Goal: Transaction & Acquisition: Purchase product/service

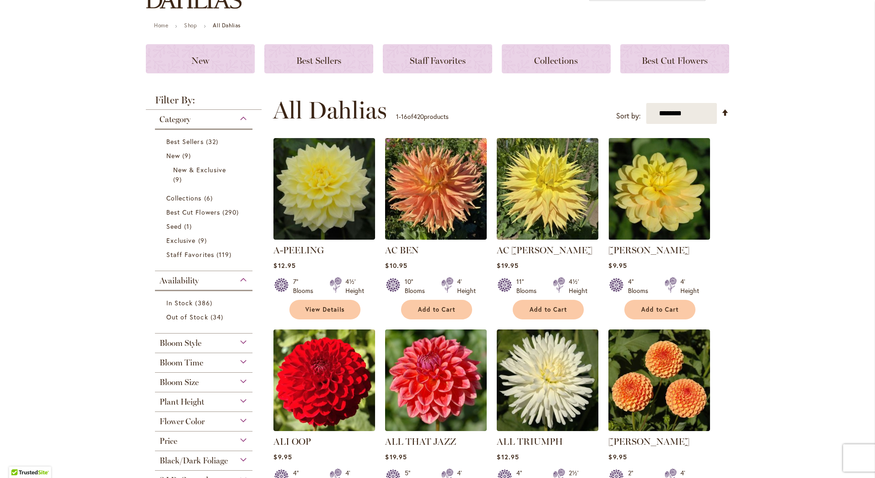
scroll to position [122, 0]
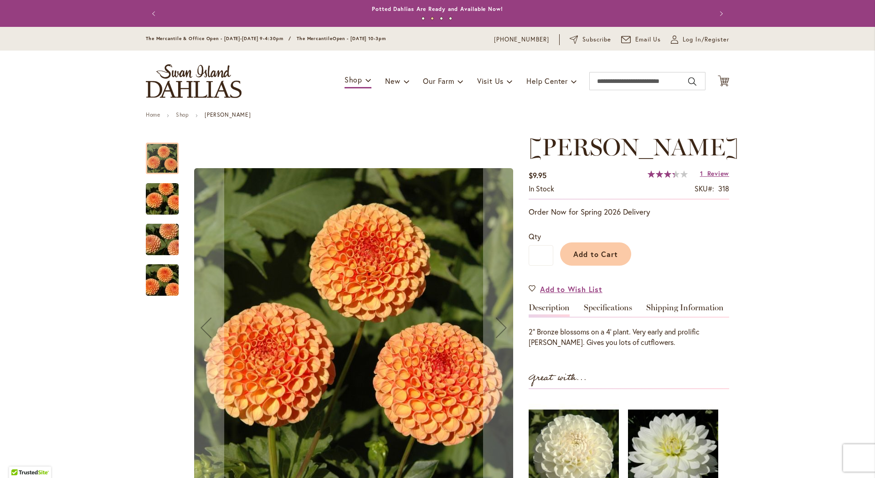
click at [165, 234] on img "AMBER QUEEN" at bounding box center [162, 240] width 66 height 44
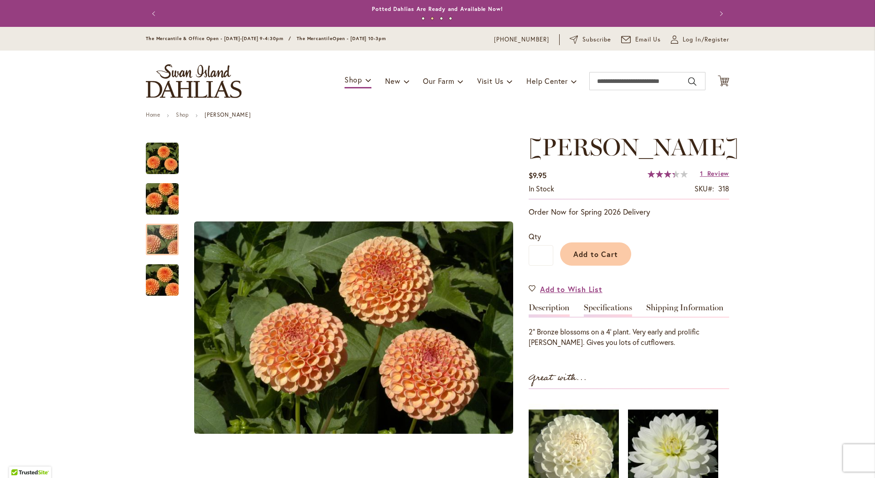
click at [630, 307] on div "Specifications" at bounding box center [610, 309] width 54 height 13
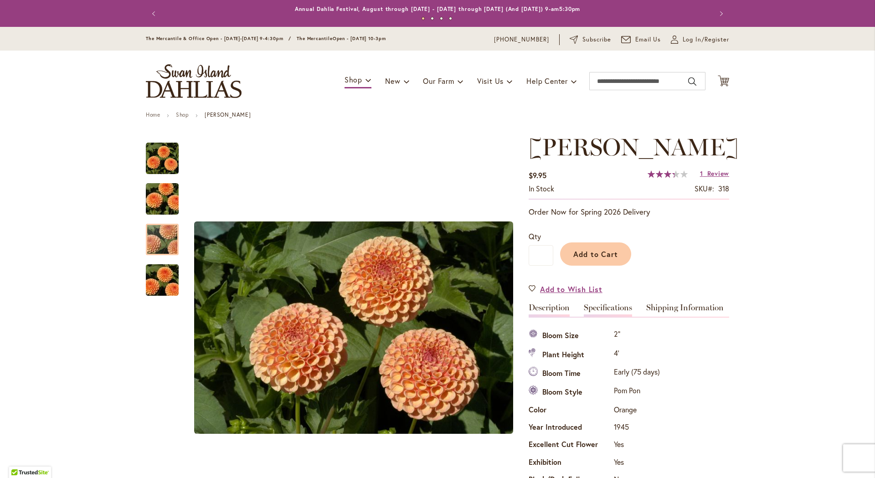
click at [562, 306] on link "Description" at bounding box center [548, 309] width 41 height 13
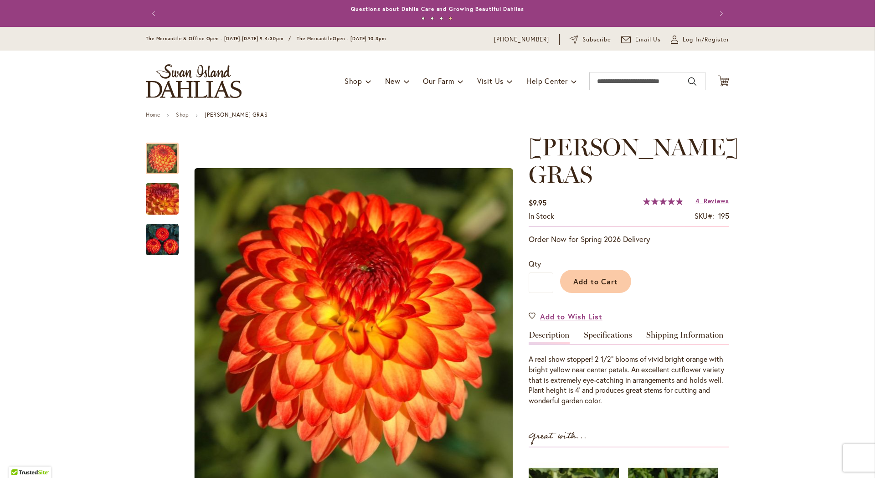
scroll to position [122, 0]
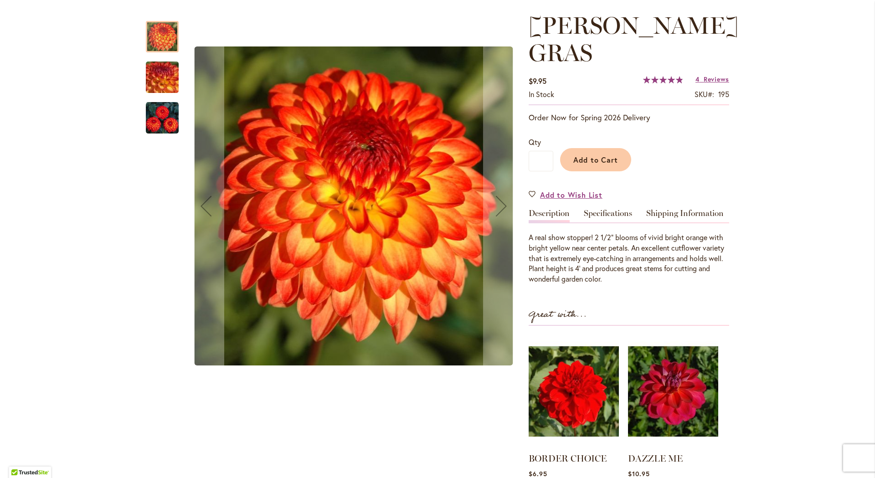
click at [159, 81] on img "MARDY GRAS" at bounding box center [162, 77] width 66 height 49
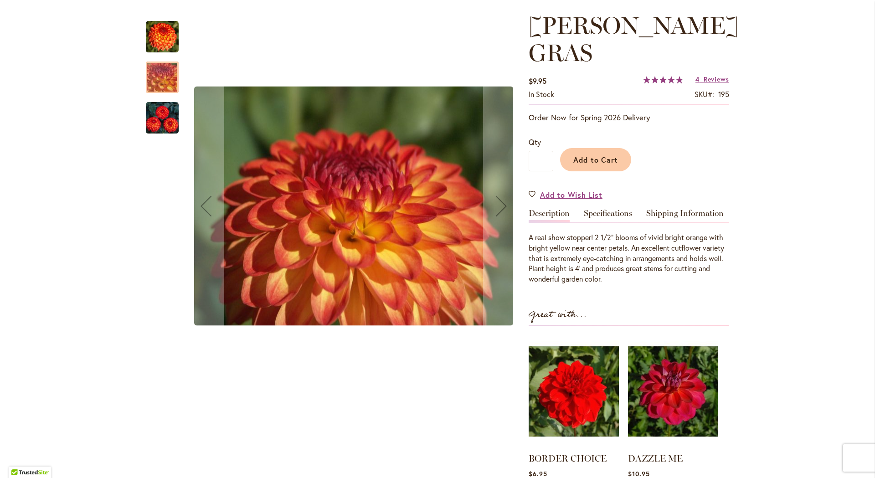
click at [151, 128] on img "MARDY GRAS" at bounding box center [162, 118] width 33 height 33
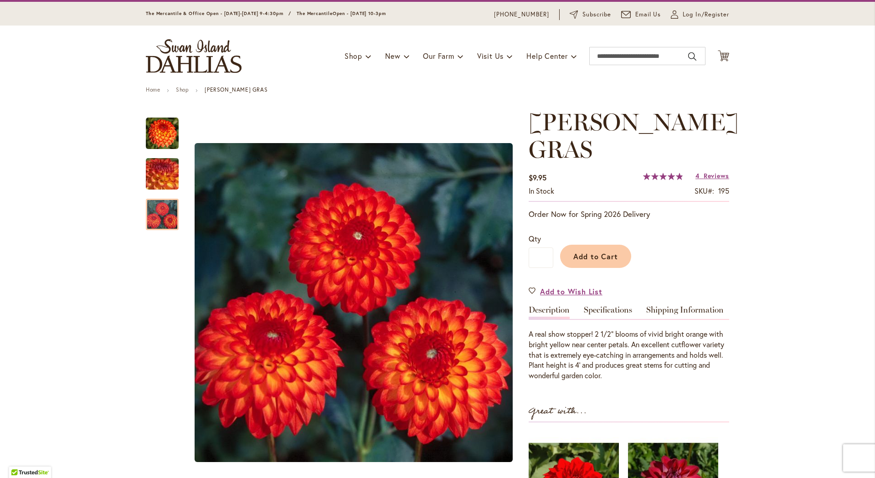
scroll to position [0, 0]
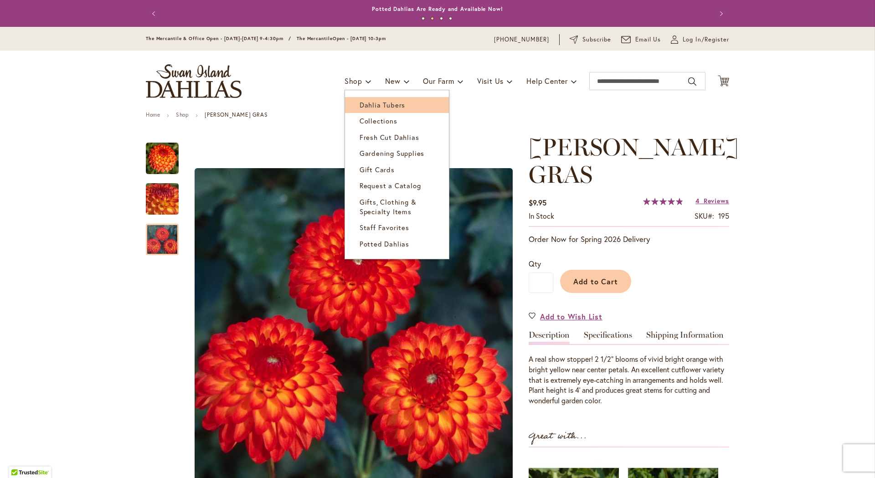
click at [369, 102] on span "Dahlia Tubers" at bounding box center [382, 104] width 46 height 9
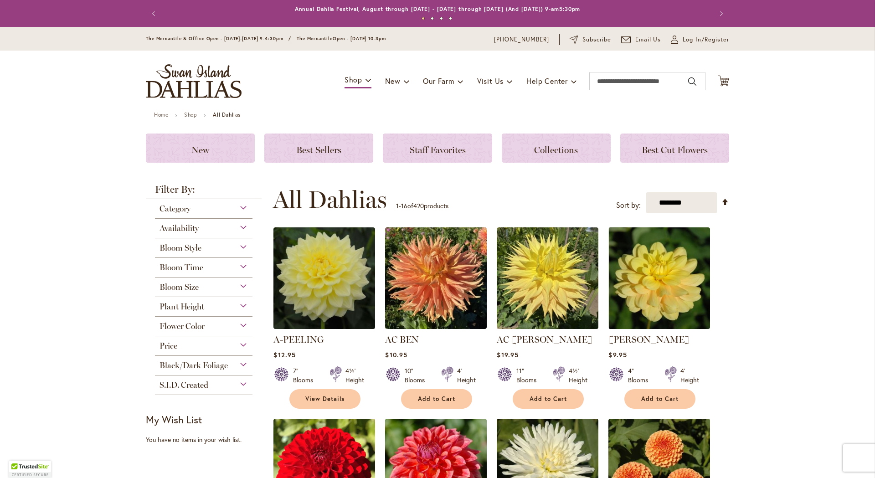
click at [198, 243] on span "Bloom Style" at bounding box center [180, 248] width 42 height 10
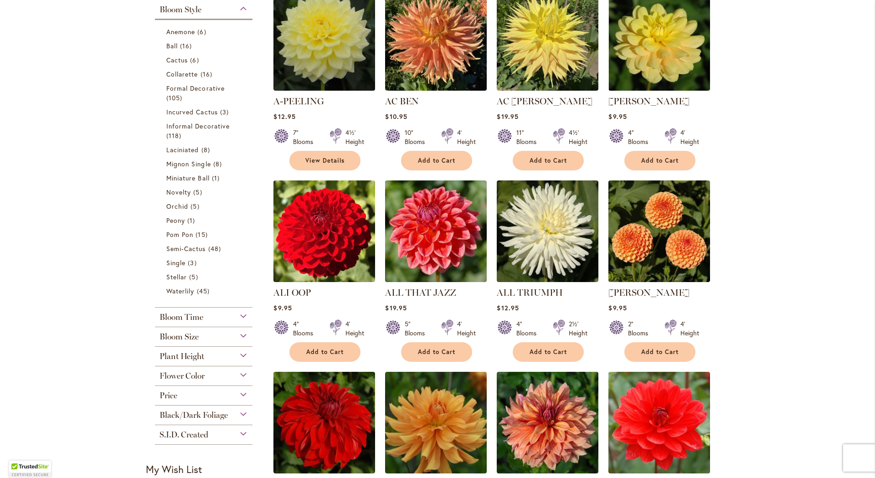
click at [200, 7] on div "Bloom Style" at bounding box center [203, 7] width 97 height 15
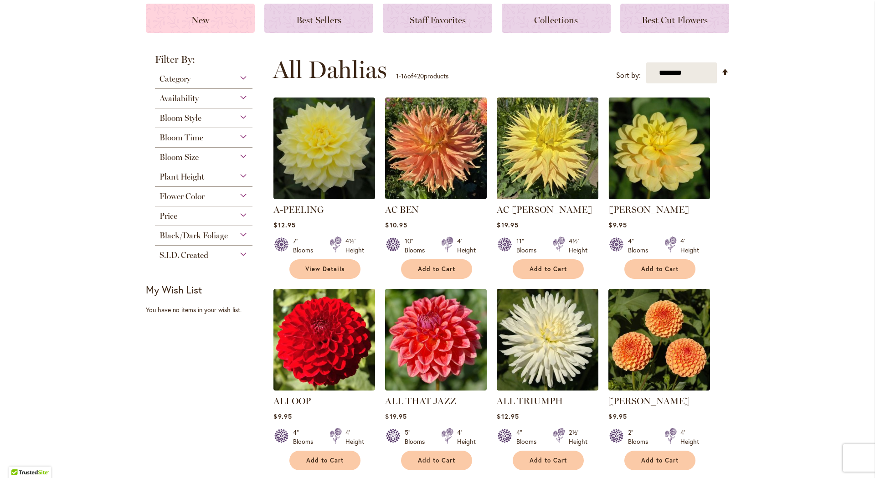
scroll to position [117, 0]
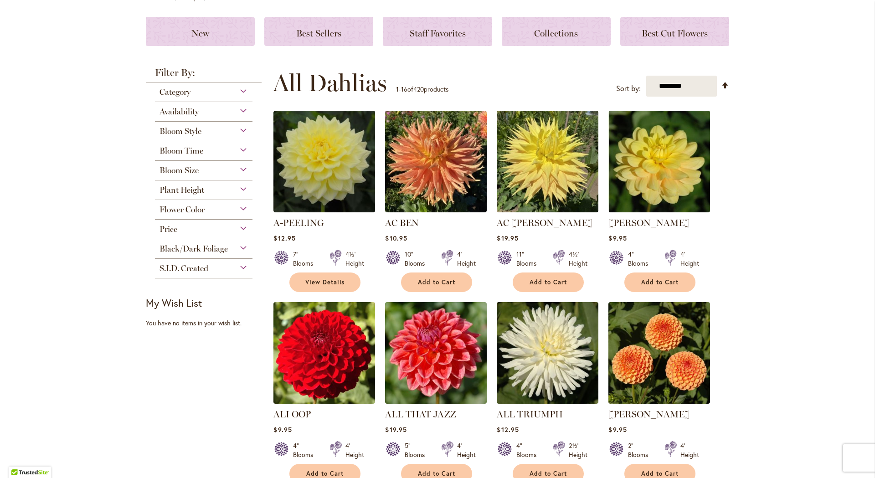
click at [182, 190] on span "Plant Height" at bounding box center [181, 190] width 45 height 10
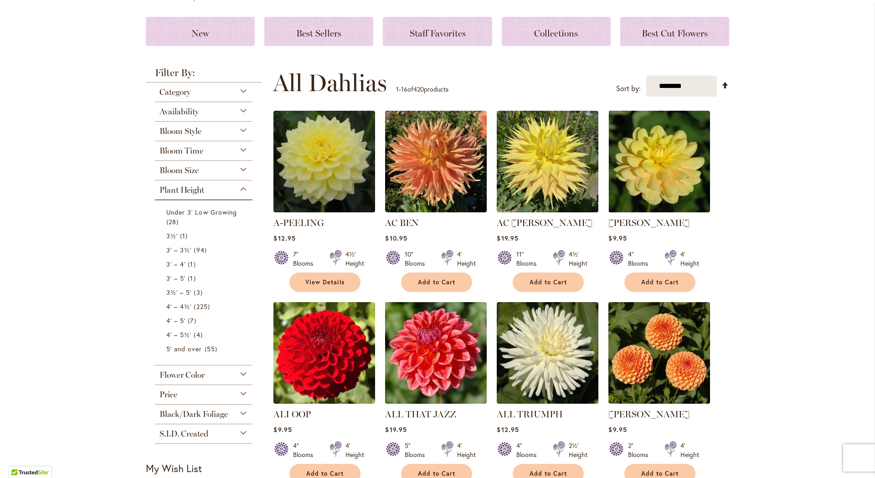
click at [191, 189] on span "Plant Height" at bounding box center [181, 190] width 45 height 10
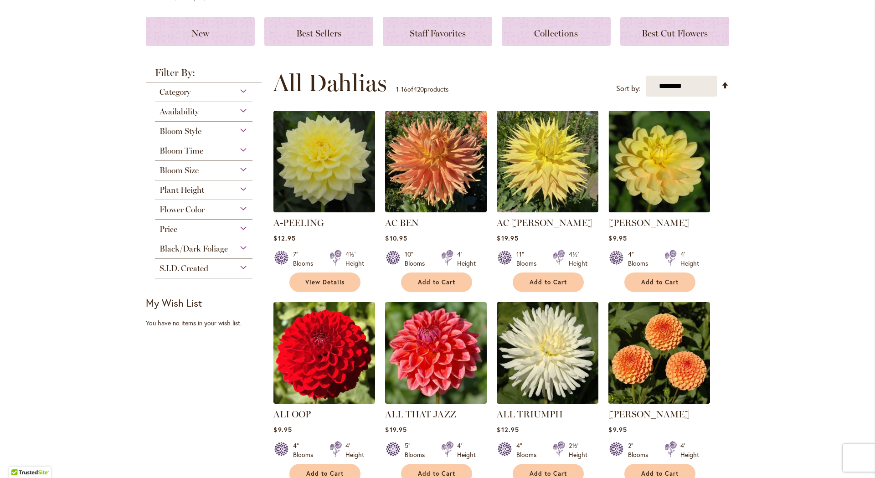
click at [195, 163] on div "Bloom Size" at bounding box center [203, 168] width 97 height 15
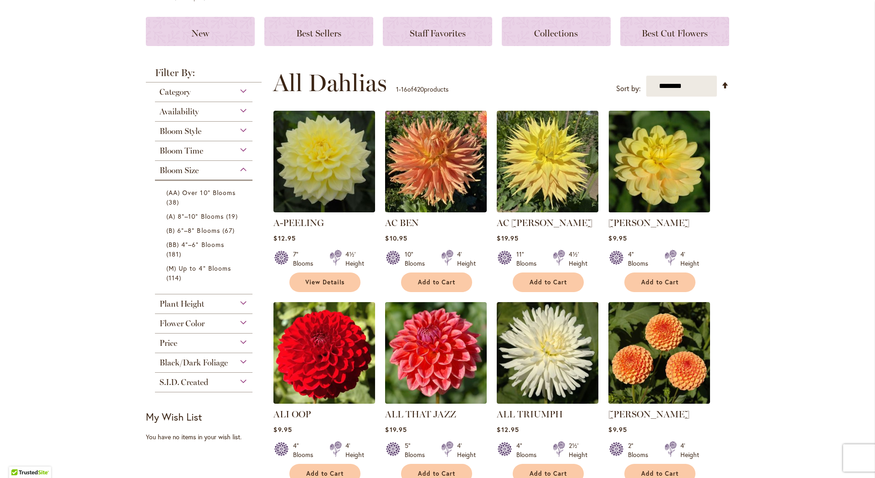
click at [222, 168] on div "Bloom Size" at bounding box center [203, 168] width 97 height 15
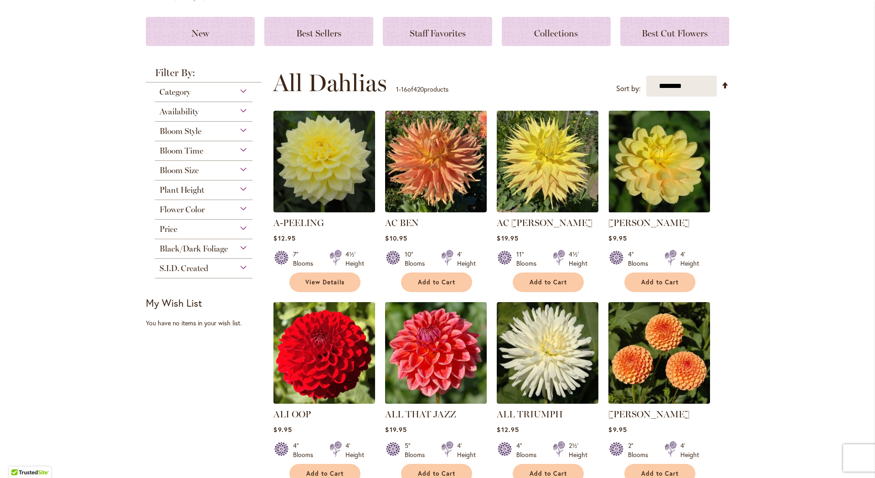
click at [213, 212] on div "Flower Color" at bounding box center [203, 207] width 97 height 15
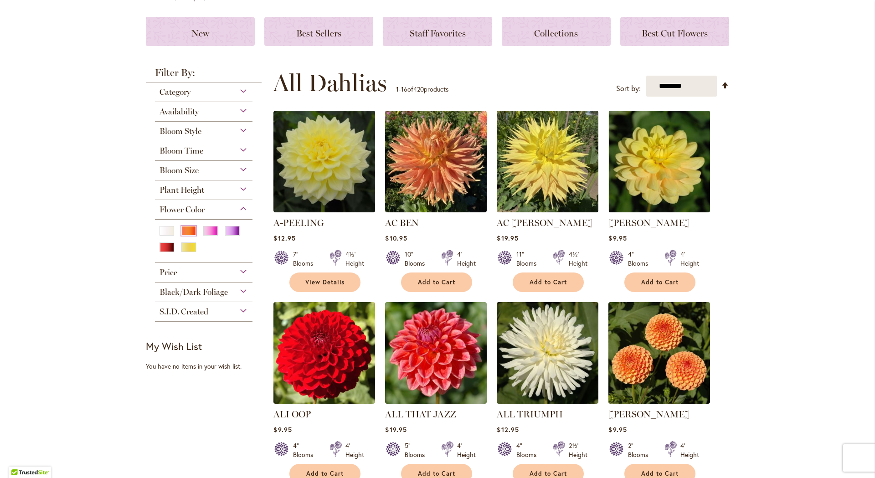
click at [188, 231] on div "Orange/Peach" at bounding box center [188, 231] width 15 height 10
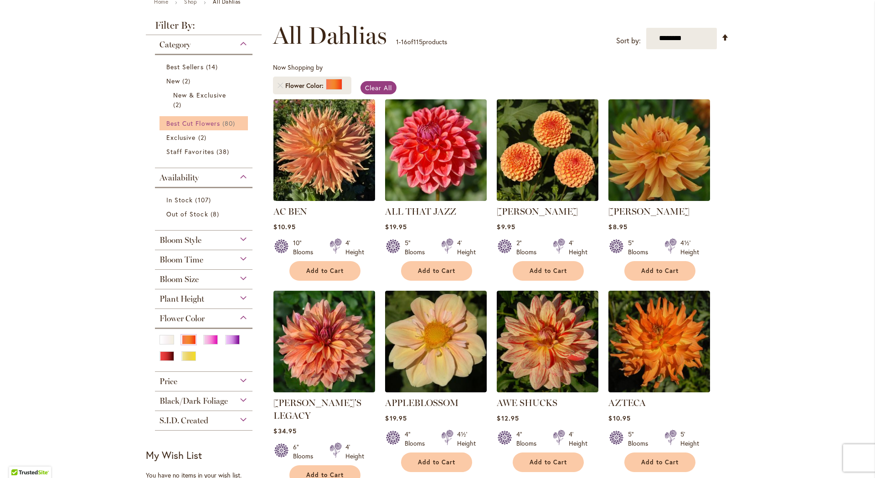
scroll to position [122, 0]
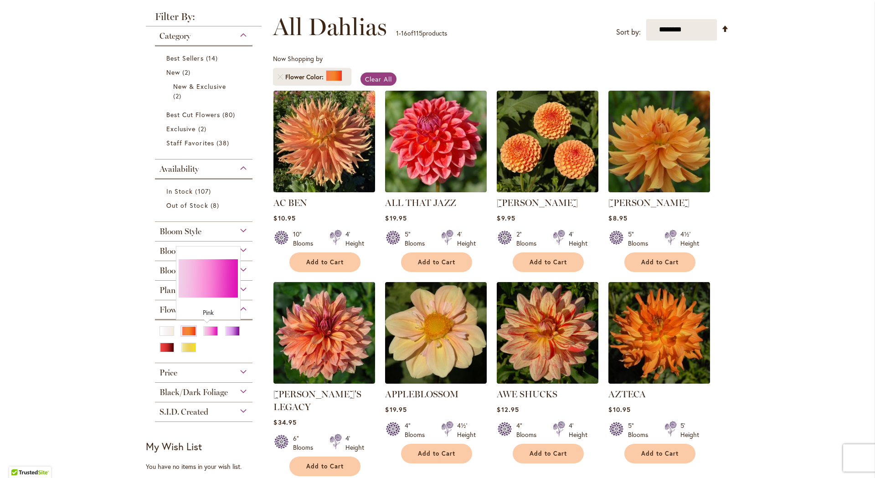
drag, startPoint x: 202, startPoint y: 327, endPoint x: 203, endPoint y: 322, distance: 5.5
click at [203, 326] on div "Pink" at bounding box center [210, 331] width 15 height 10
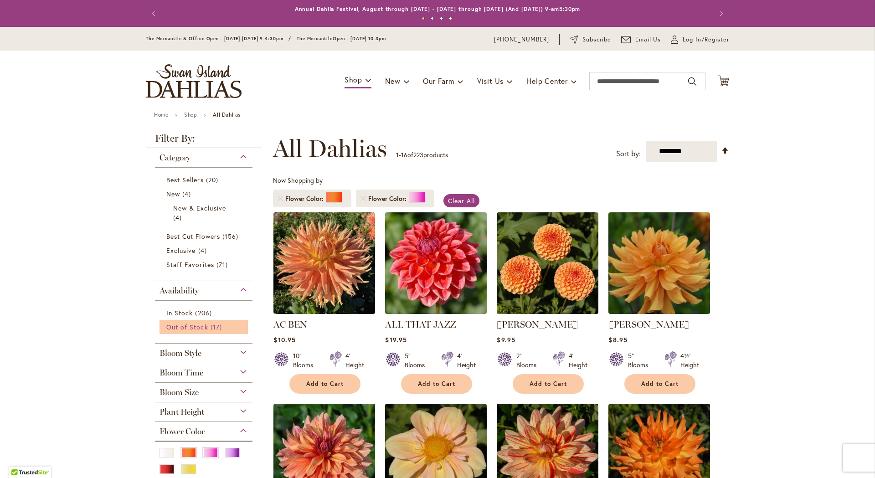
scroll to position [122, 0]
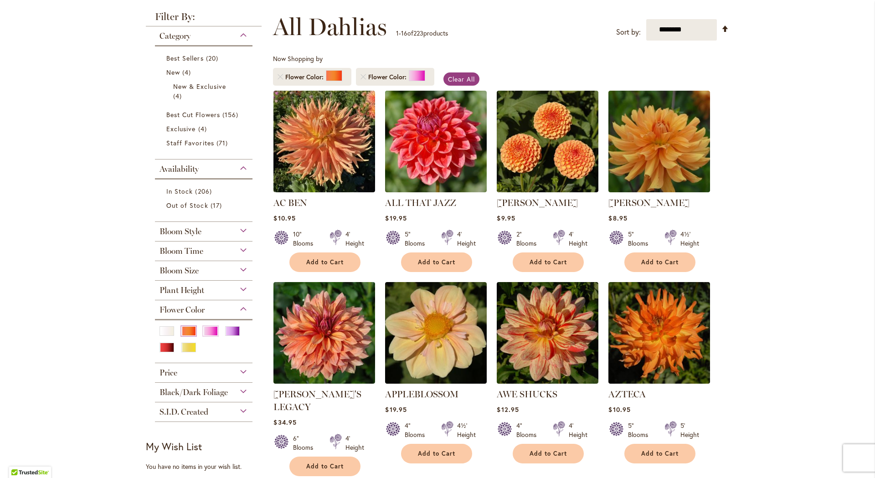
click at [188, 328] on div "Orange/Peach" at bounding box center [188, 331] width 15 height 10
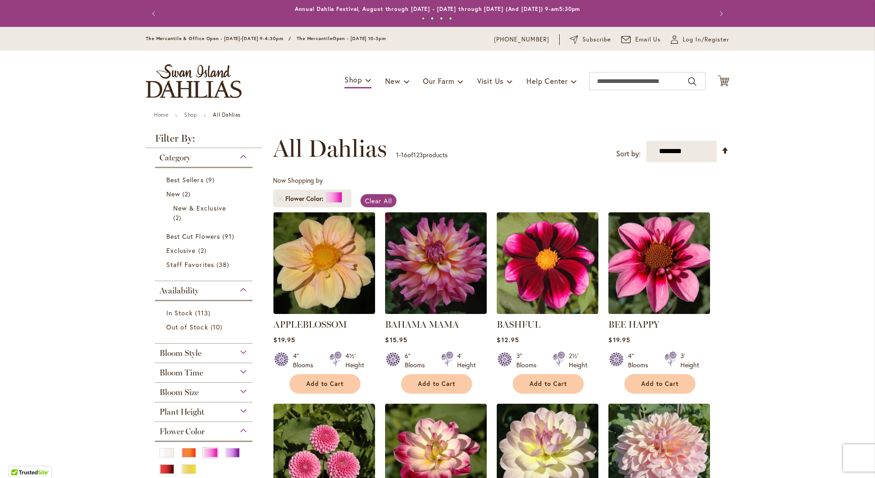
scroll to position [122, 0]
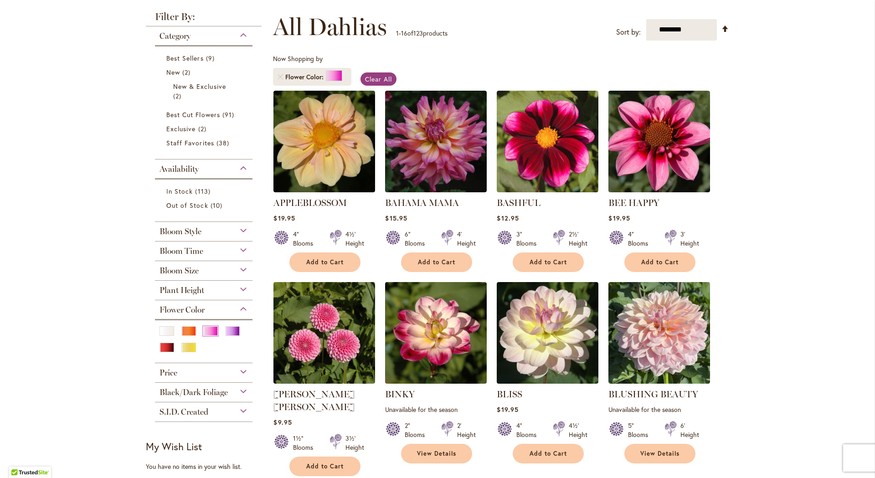
click at [207, 333] on div "Pink" at bounding box center [210, 331] width 15 height 10
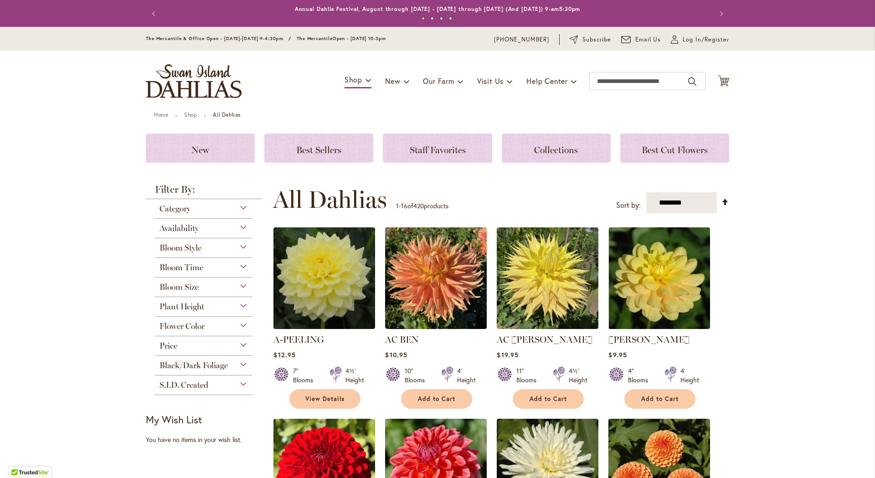
scroll to position [122, 0]
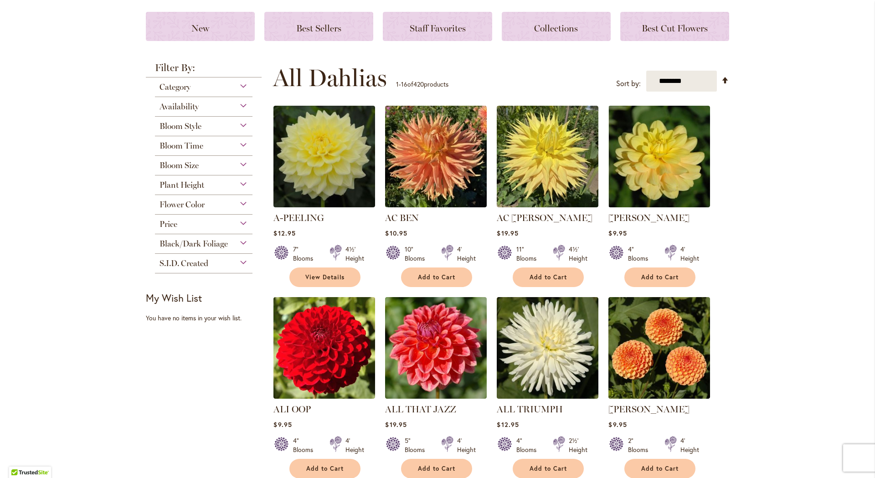
click at [199, 262] on span "S.I.D. Created" at bounding box center [183, 263] width 49 height 10
click at [189, 205] on span "Flower Color" at bounding box center [181, 204] width 45 height 10
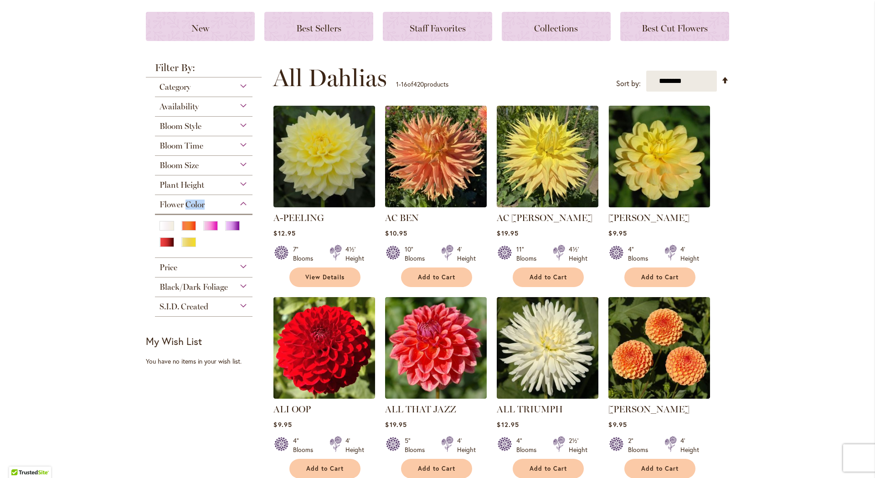
click at [189, 205] on span "Flower Color" at bounding box center [181, 204] width 45 height 10
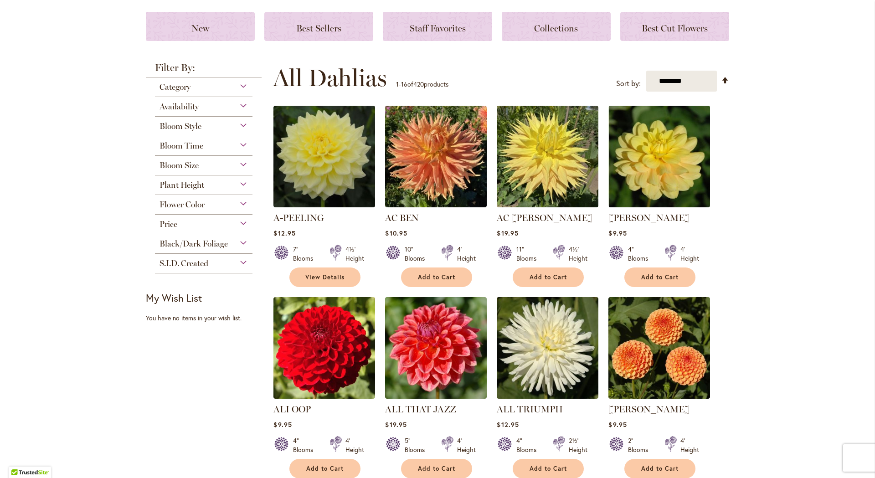
click at [202, 180] on div "Plant Height" at bounding box center [203, 182] width 97 height 15
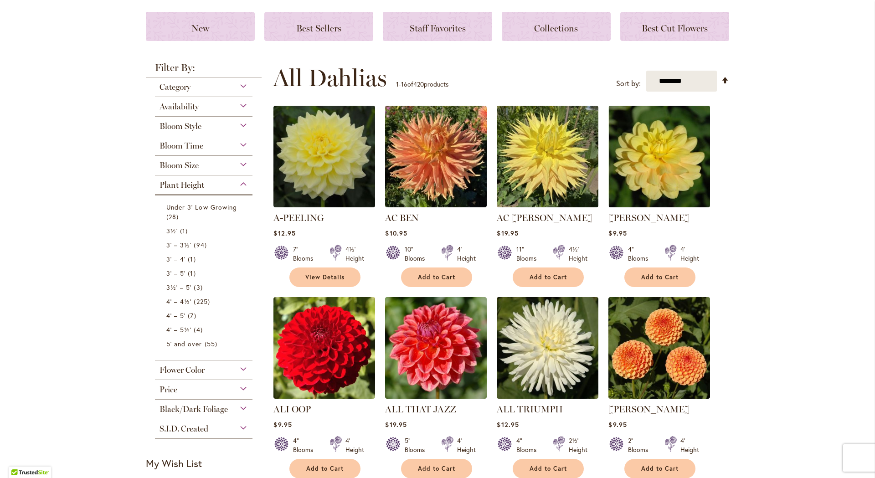
click at [204, 180] on div "Plant Height" at bounding box center [203, 182] width 97 height 15
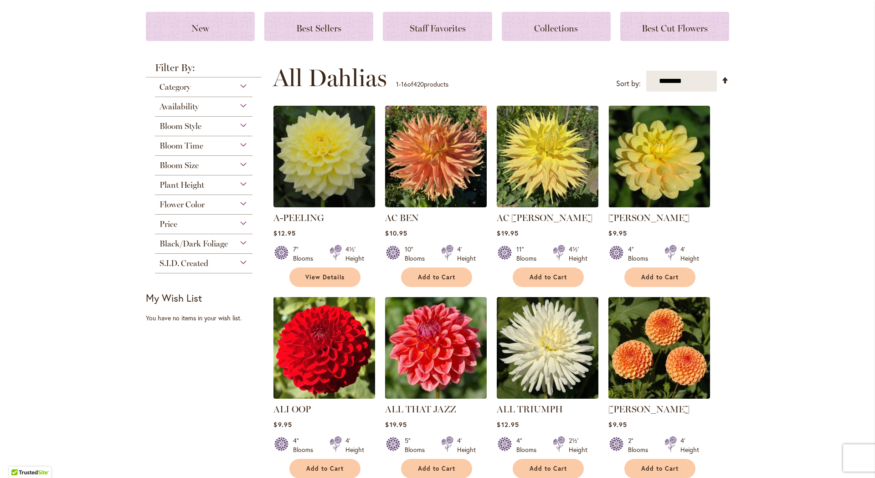
click at [231, 146] on div "Bloom Time" at bounding box center [203, 143] width 97 height 15
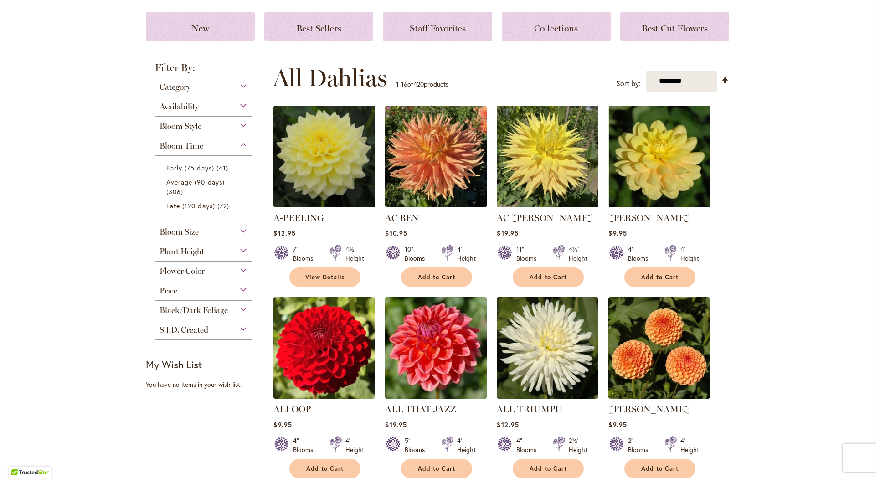
click at [230, 149] on div "Bloom Time" at bounding box center [203, 143] width 97 height 15
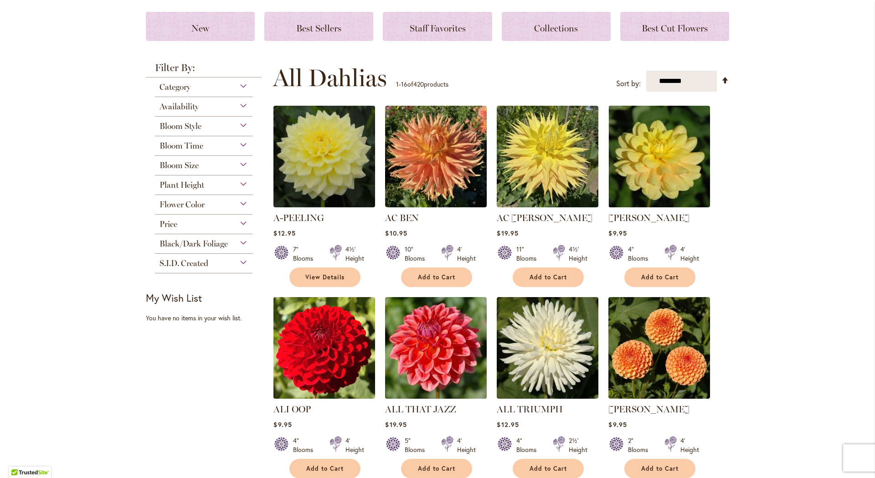
click at [234, 120] on div "Bloom Style" at bounding box center [203, 124] width 97 height 15
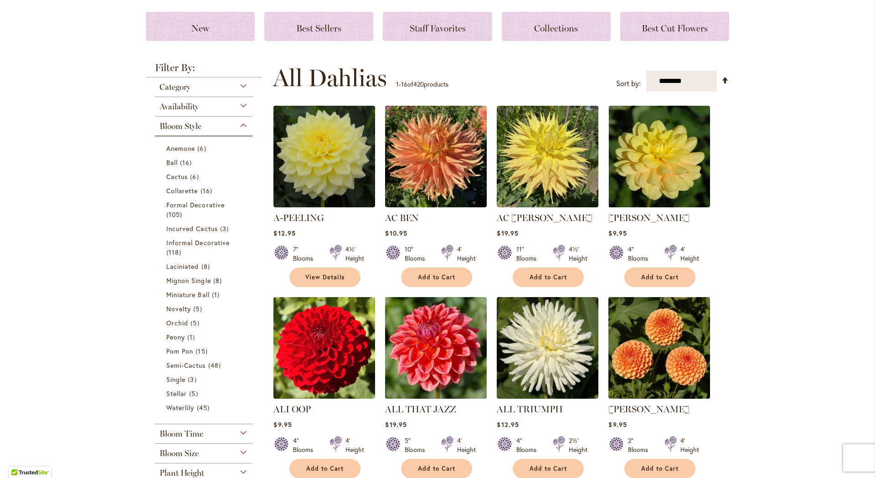
click at [234, 120] on div "Bloom Style" at bounding box center [203, 124] width 97 height 15
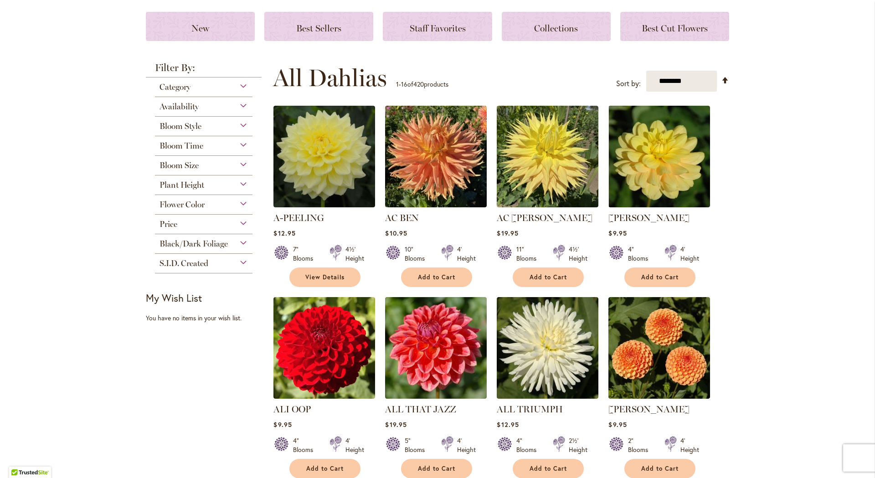
click at [234, 109] on div "Availability" at bounding box center [203, 104] width 97 height 15
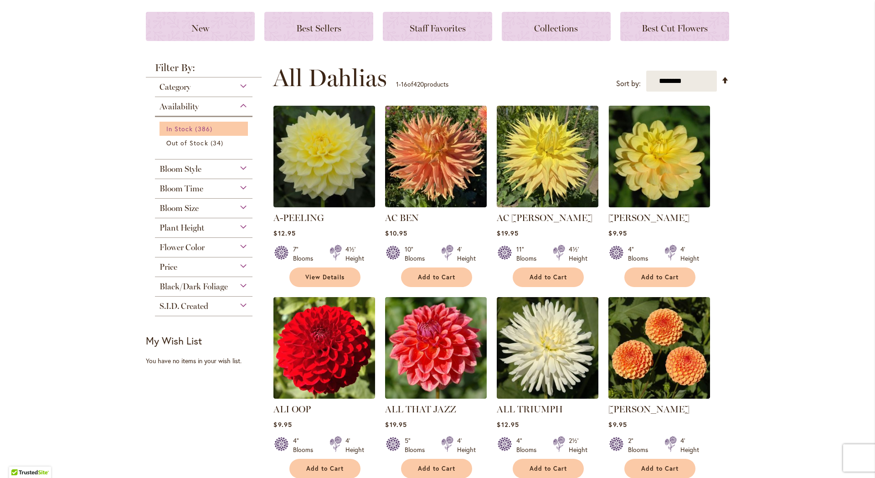
click at [214, 125] on link "In Stock 386 items" at bounding box center [204, 129] width 77 height 10
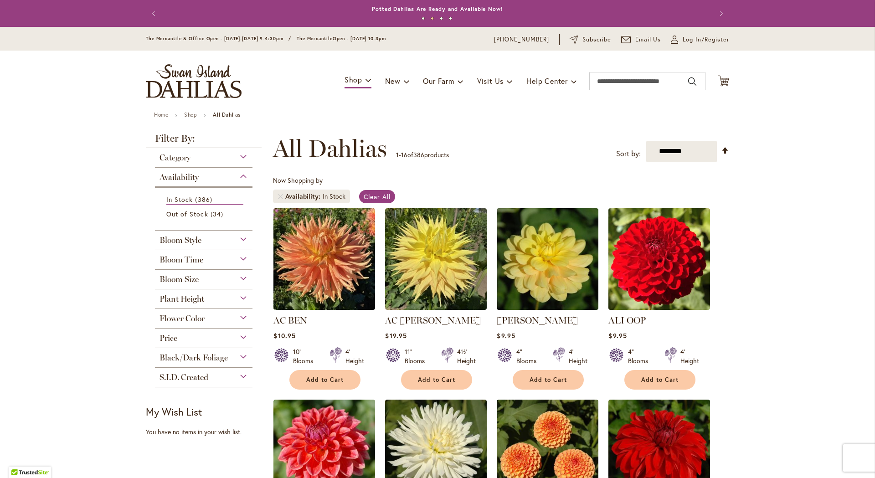
click at [211, 240] on div "Bloom Style" at bounding box center [203, 237] width 97 height 15
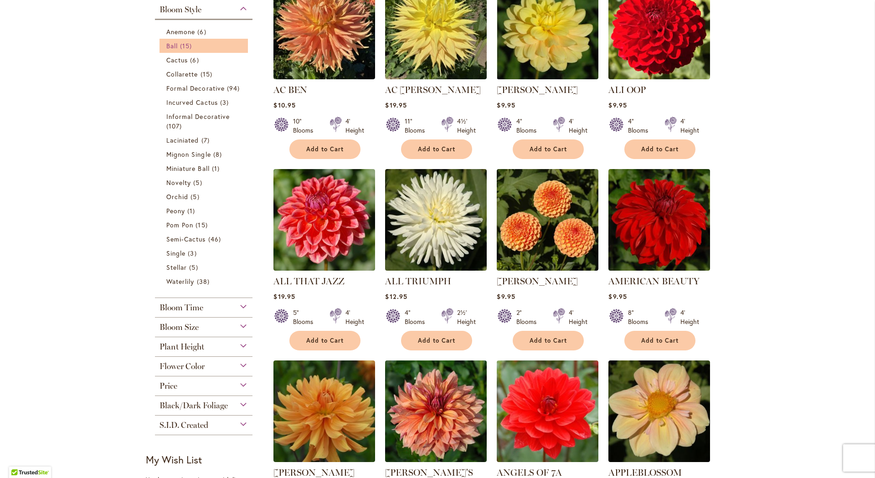
click at [189, 44] on span "15 items" at bounding box center [187, 46] width 14 height 10
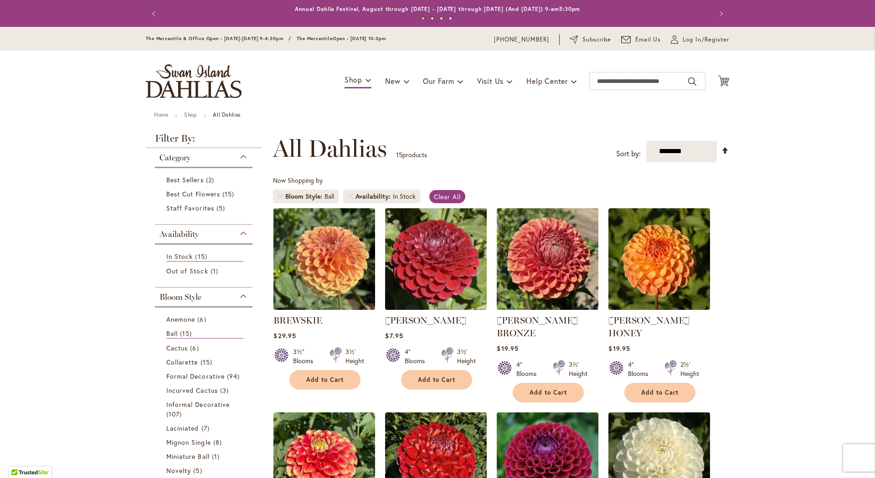
scroll to position [122, 0]
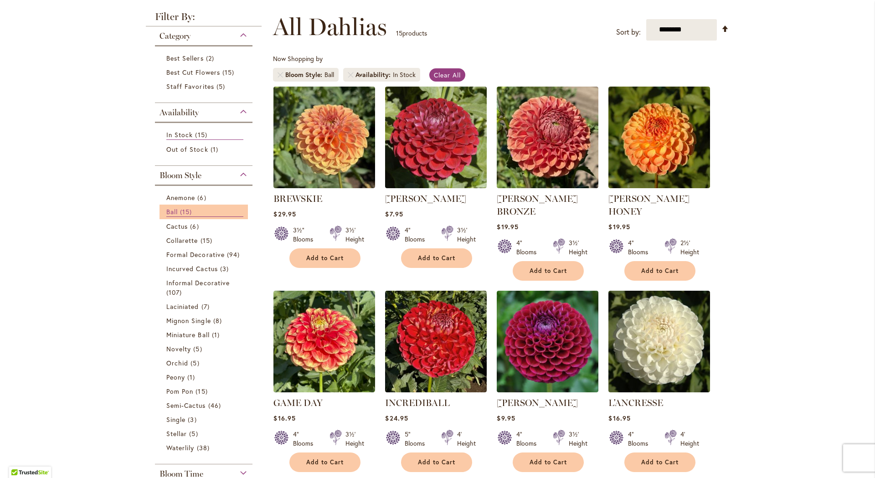
click at [203, 210] on link "Ball 15 items" at bounding box center [204, 212] width 77 height 10
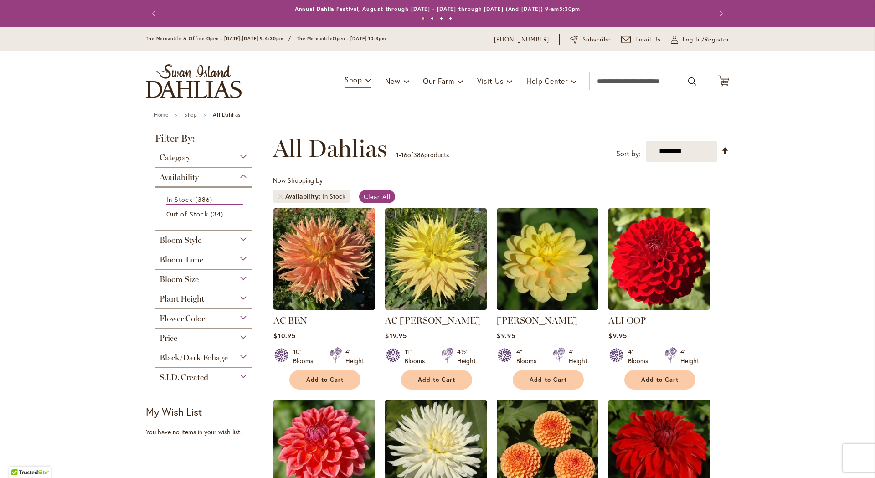
click at [209, 237] on div "Bloom Style" at bounding box center [203, 237] width 97 height 15
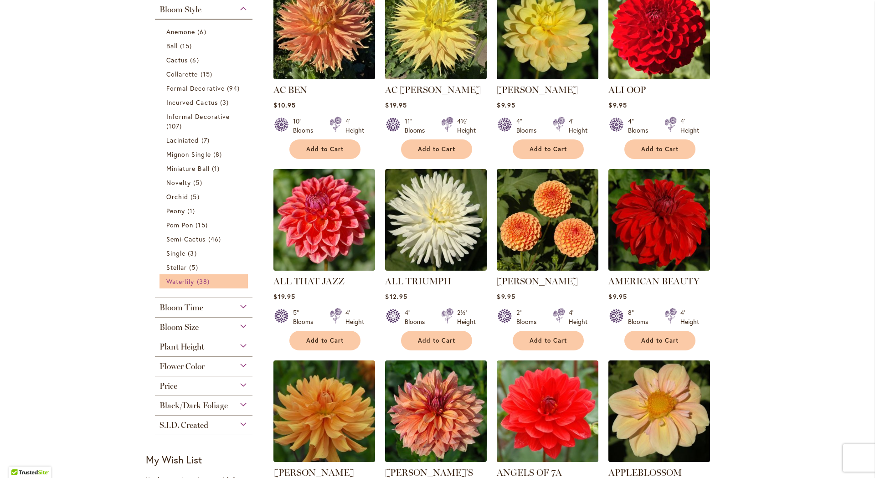
click at [193, 283] on link "Waterlily 38 items" at bounding box center [204, 281] width 77 height 10
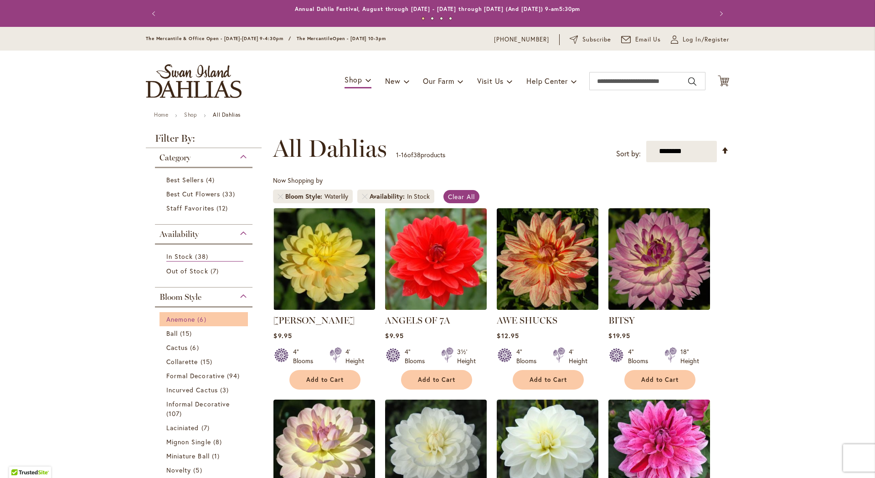
scroll to position [122, 0]
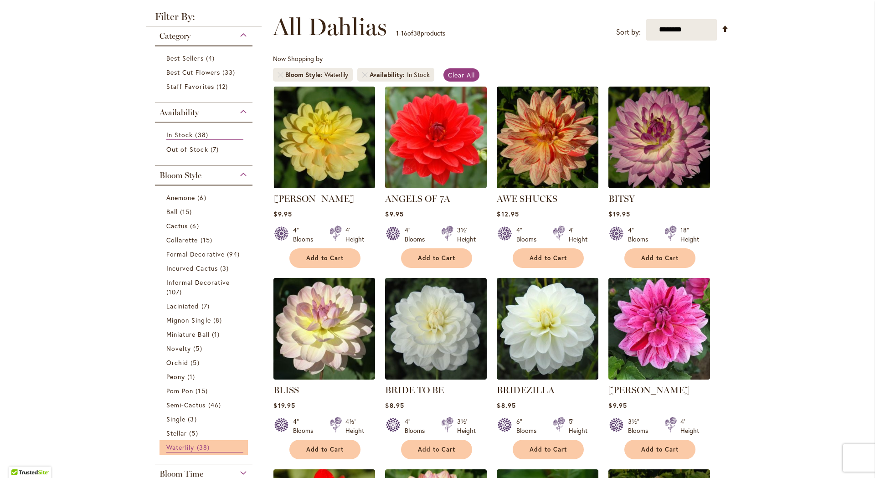
click at [204, 447] on span "38 items" at bounding box center [204, 447] width 15 height 10
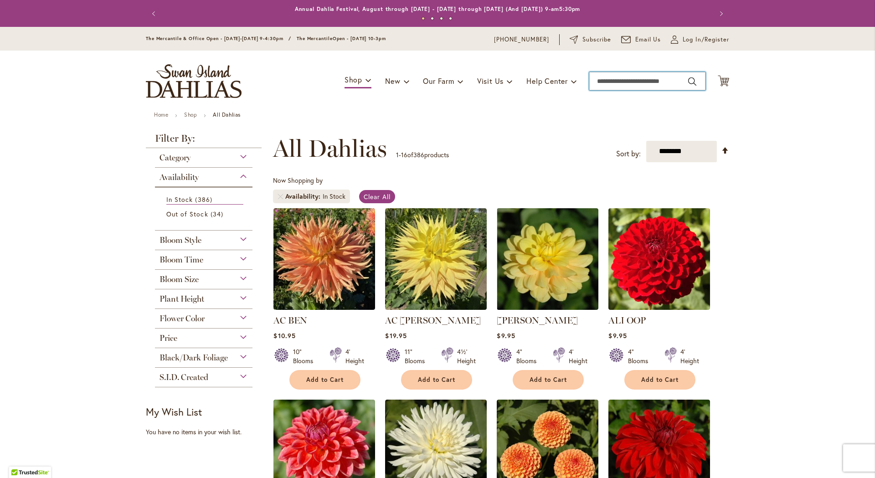
drag, startPoint x: 0, startPoint y: 0, endPoint x: 663, endPoint y: 82, distance: 667.7
click at [663, 82] on input "Search" at bounding box center [647, 81] width 116 height 18
type input "**********"
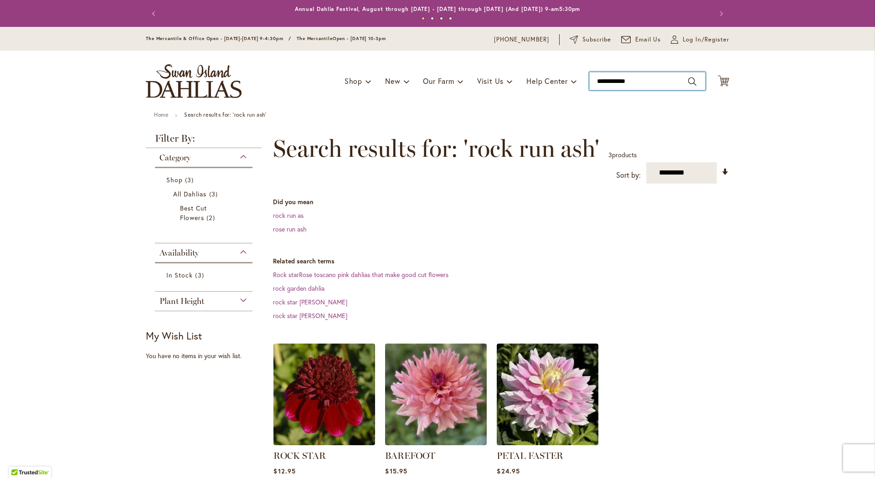
click at [606, 81] on input "**********" at bounding box center [647, 81] width 116 height 18
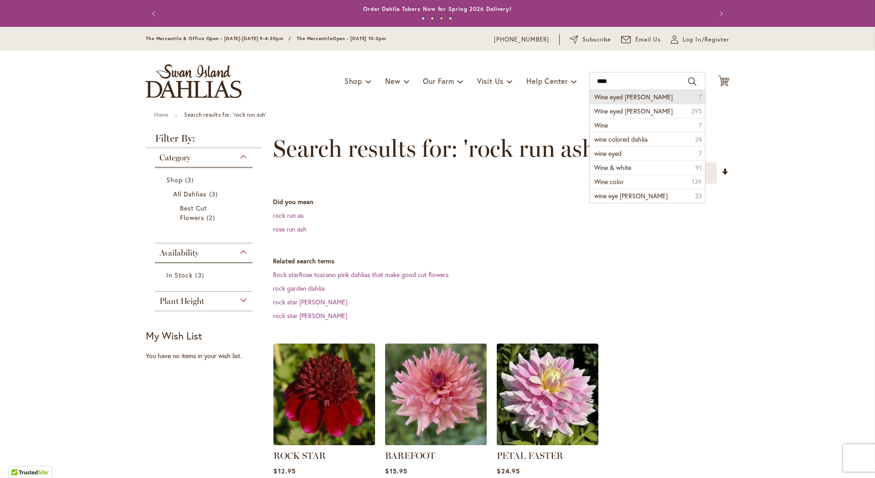
click at [622, 99] on span "Wine eyed jill" at bounding box center [633, 96] width 78 height 9
type input "**********"
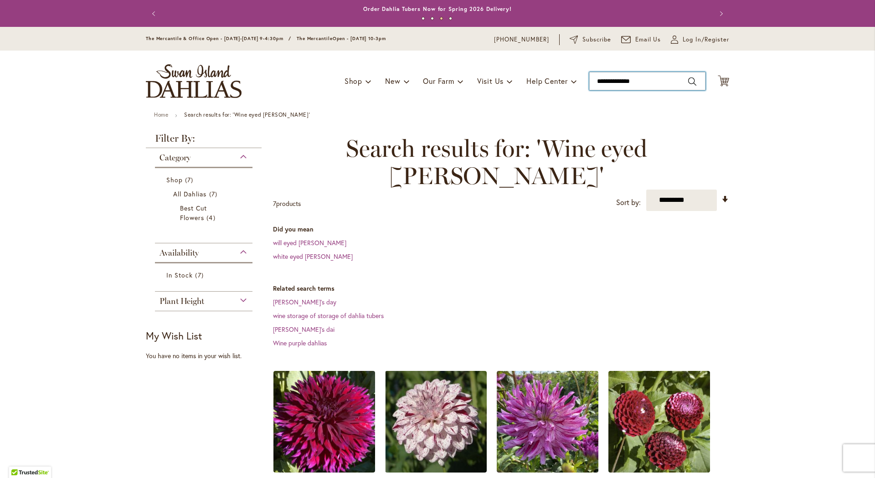
click at [631, 83] on input "**********" at bounding box center [647, 81] width 116 height 18
drag, startPoint x: 640, startPoint y: 80, endPoint x: 569, endPoint y: 81, distance: 71.5
click at [569, 81] on div "Toggle Nav Shop Dahlia Tubers Collections Fresh Cut Dahlias Gardening Supplies …" at bounding box center [437, 81] width 601 height 61
type input "**********"
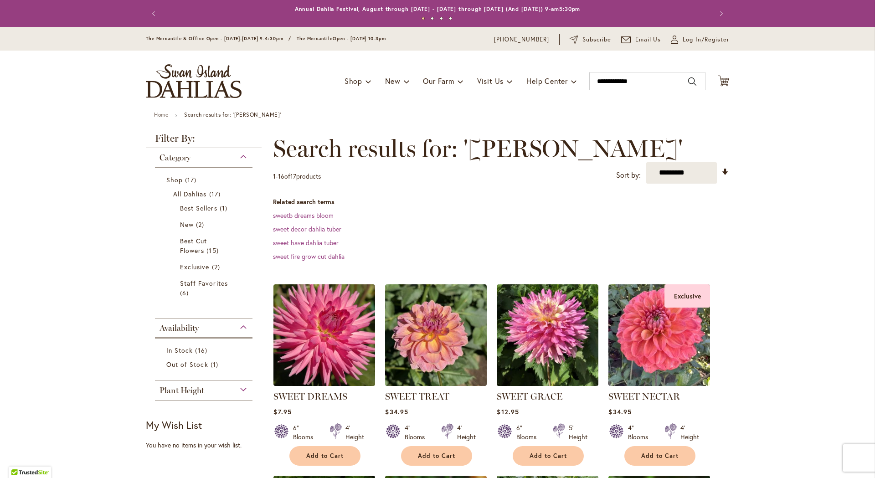
scroll to position [122, 0]
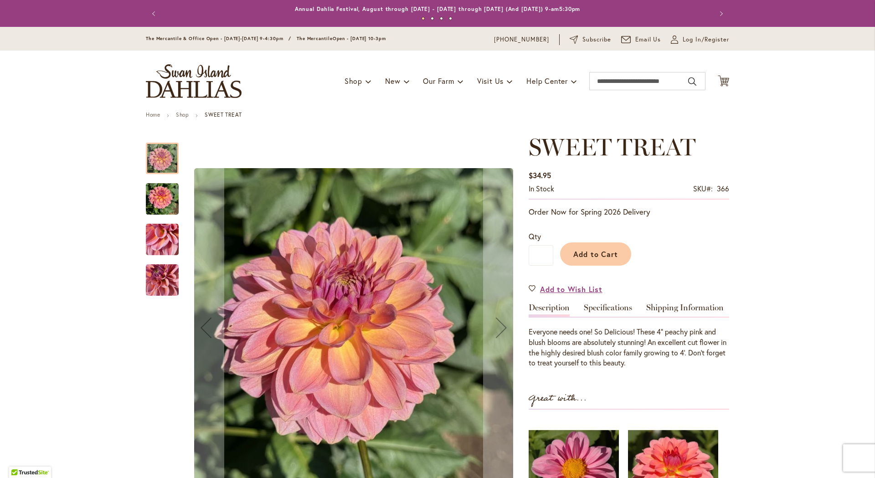
scroll to position [122, 0]
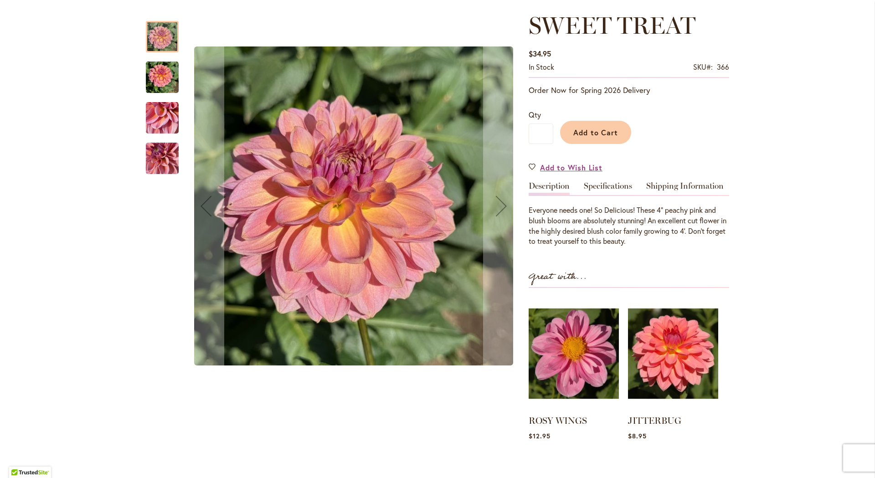
click at [166, 118] on img "SWEET TREAT" at bounding box center [162, 118] width 33 height 44
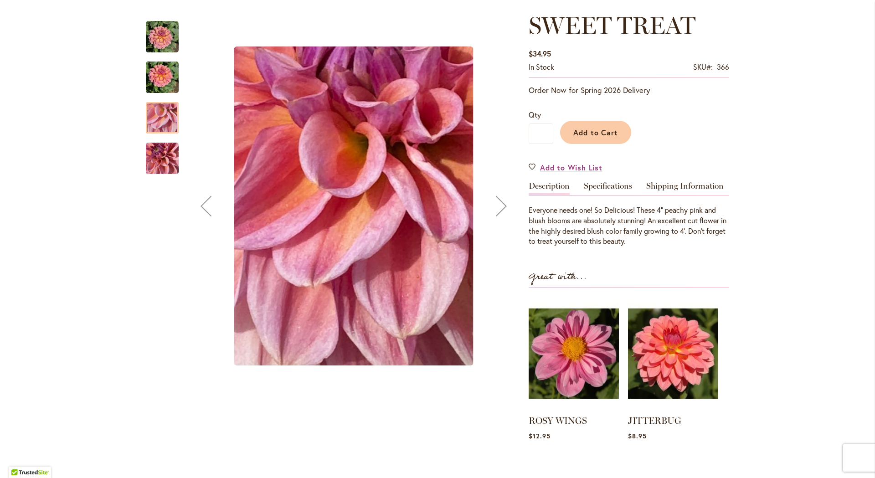
click at [153, 163] on img "SWEET TREAT" at bounding box center [162, 159] width 33 height 44
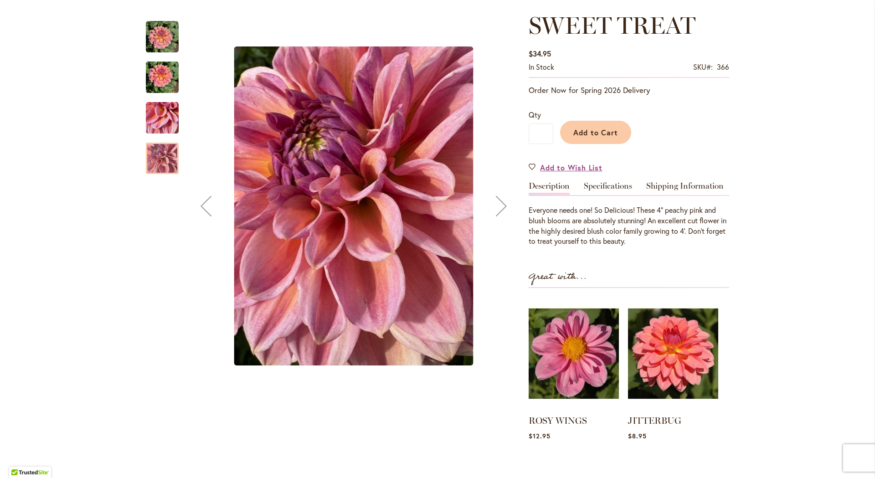
click at [160, 90] on img "SWEET TREAT" at bounding box center [162, 78] width 33 height 44
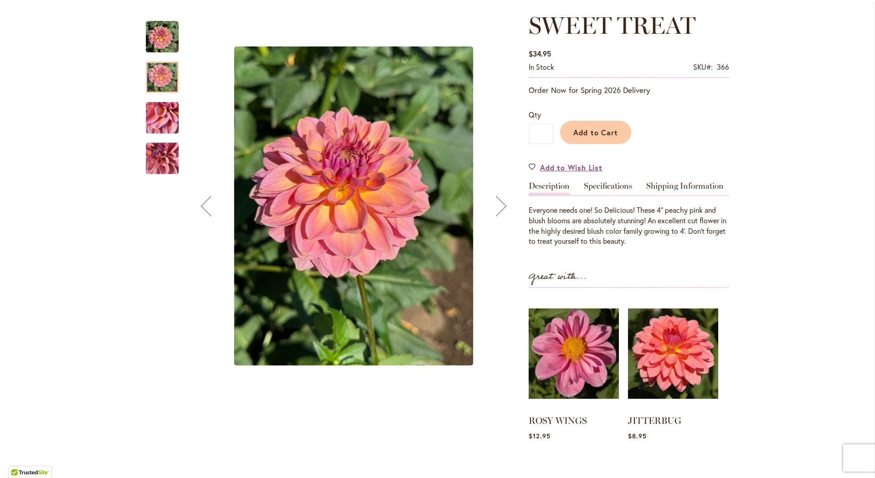
click at [159, 44] on img "SWEET TREAT" at bounding box center [162, 36] width 33 height 33
